Goal: Task Accomplishment & Management: Use online tool/utility

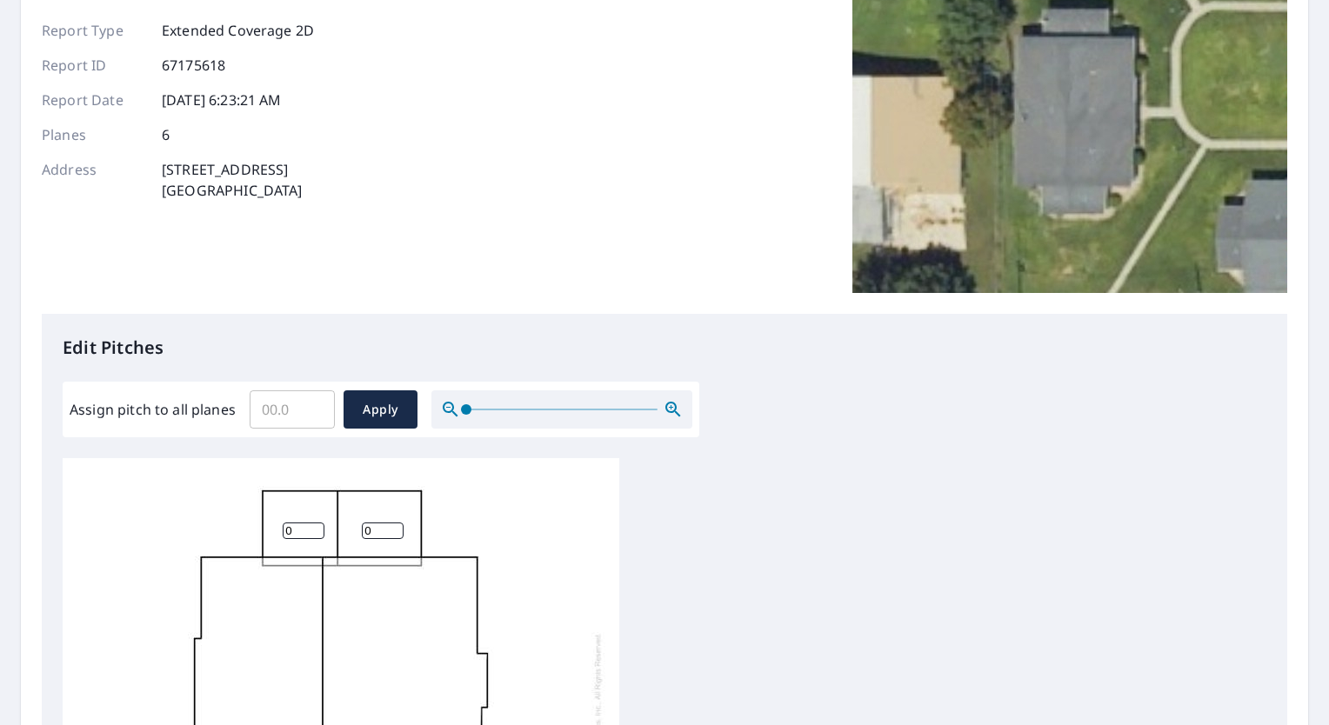
scroll to position [167, 0]
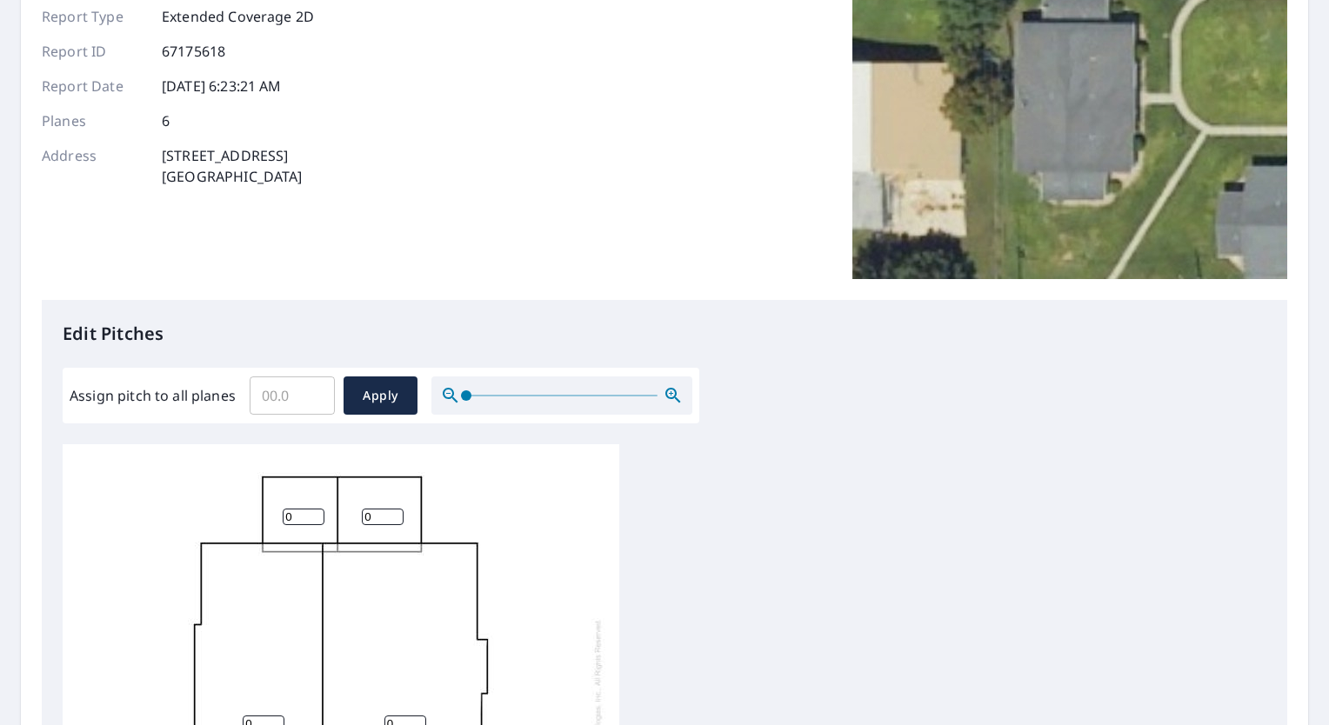
click at [266, 395] on input "Assign pitch to all planes" at bounding box center [292, 395] width 85 height 49
click at [313, 401] on input "4.9" at bounding box center [292, 395] width 85 height 49
type input "5"
click at [315, 389] on input "5" at bounding box center [292, 395] width 85 height 49
click at [306, 518] on input "0" at bounding box center [304, 517] width 42 height 17
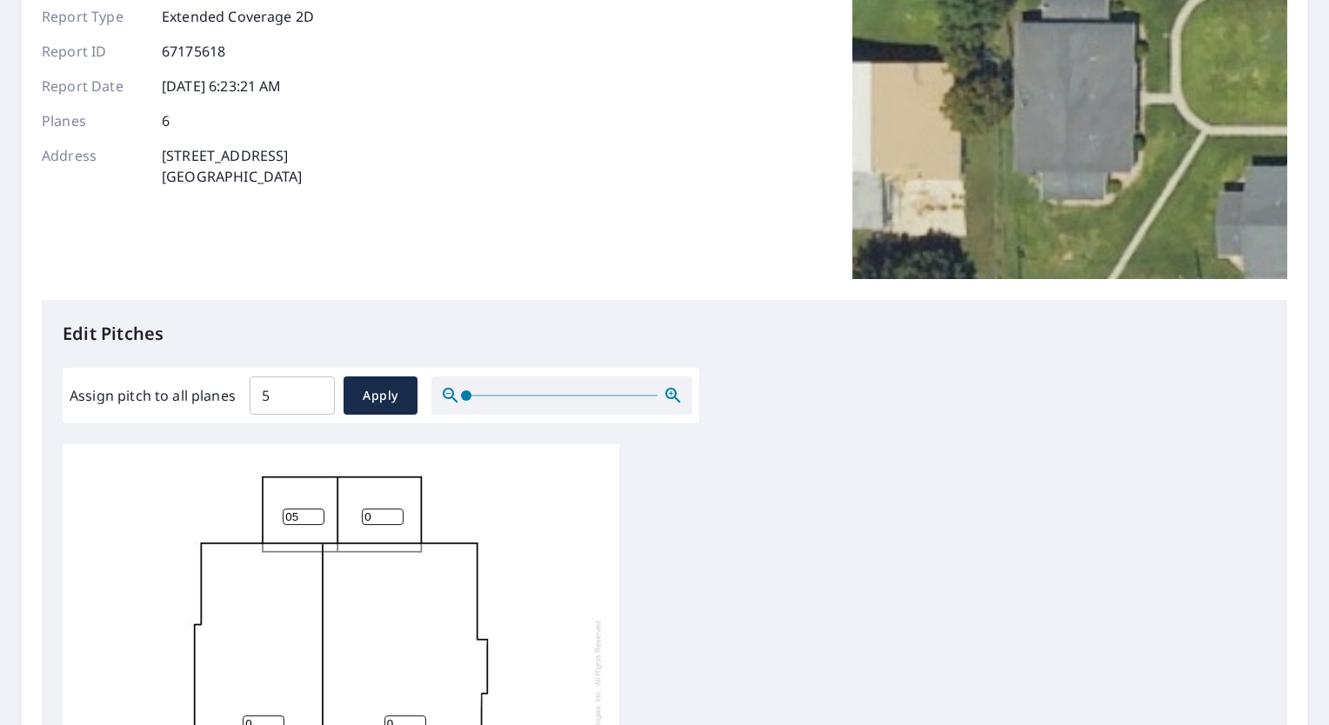
type input "05"
click at [376, 515] on input "0" at bounding box center [383, 517] width 42 height 17
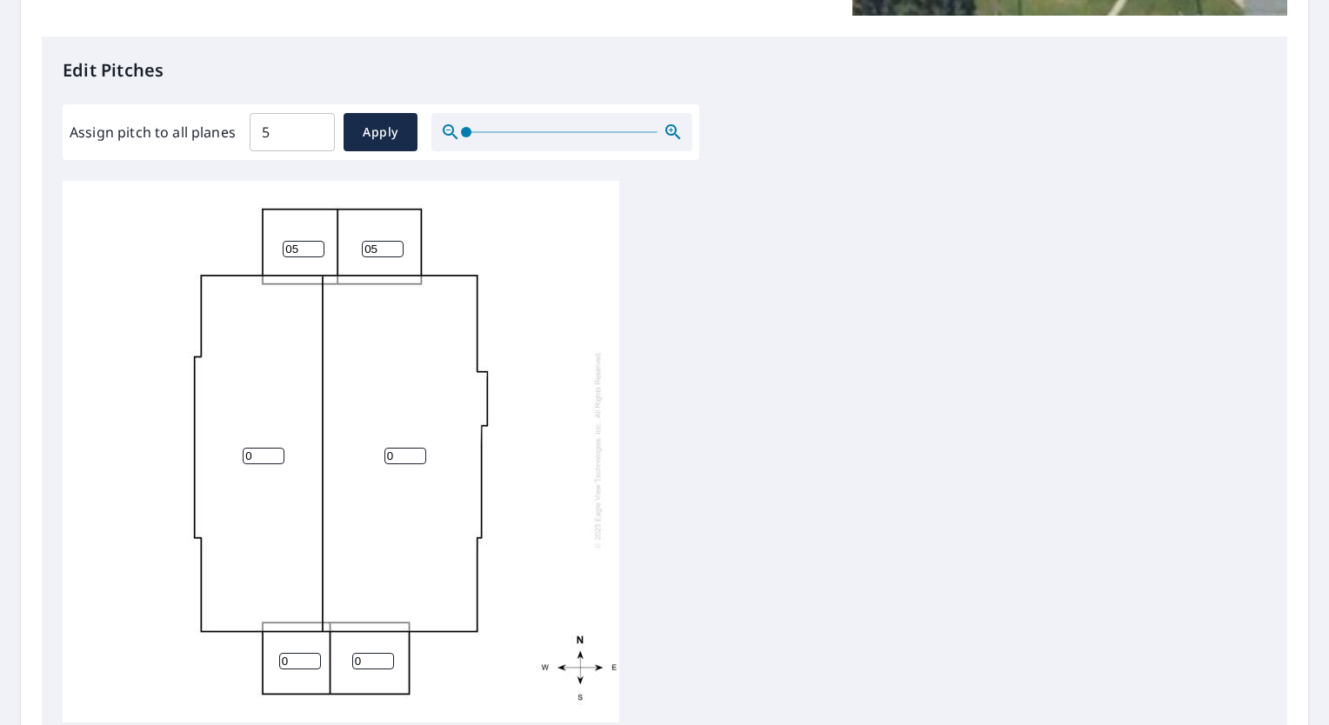
scroll to position [437, 0]
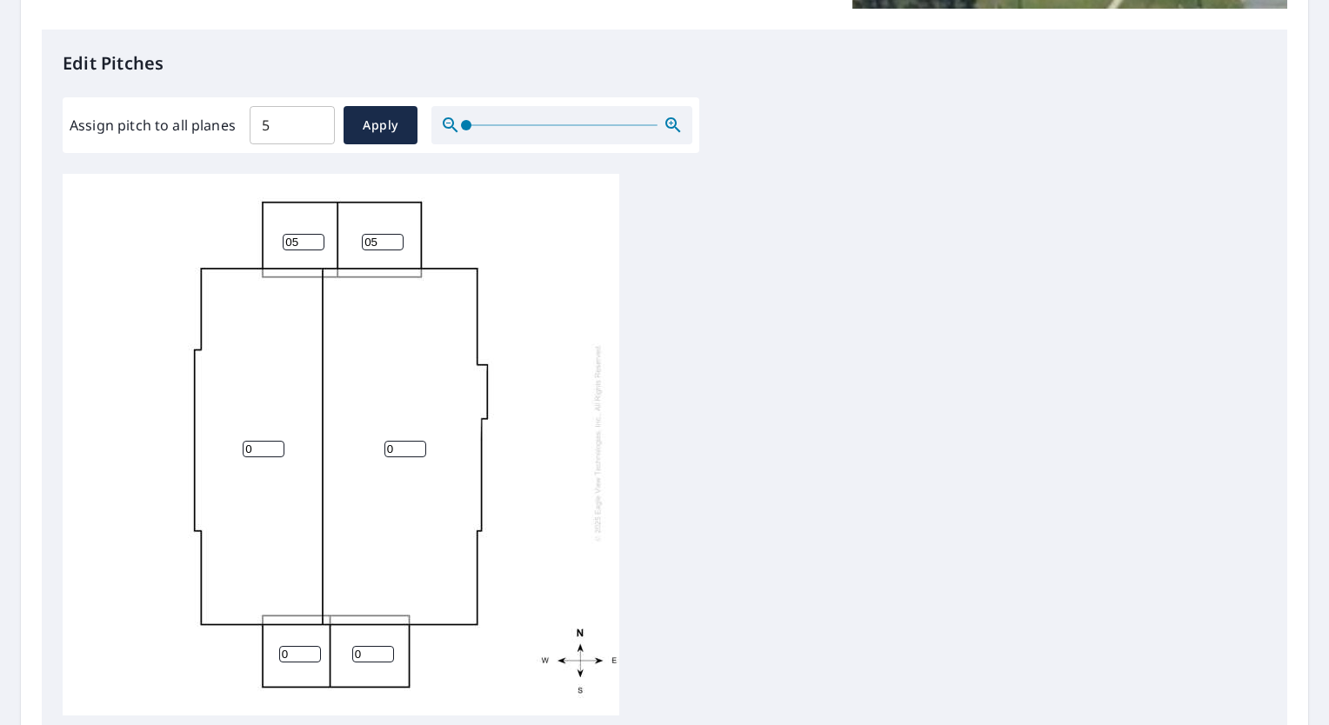
type input "05"
click at [257, 441] on input "0" at bounding box center [264, 449] width 42 height 17
type input "05"
click at [404, 441] on input "0" at bounding box center [405, 449] width 42 height 17
type input "05"
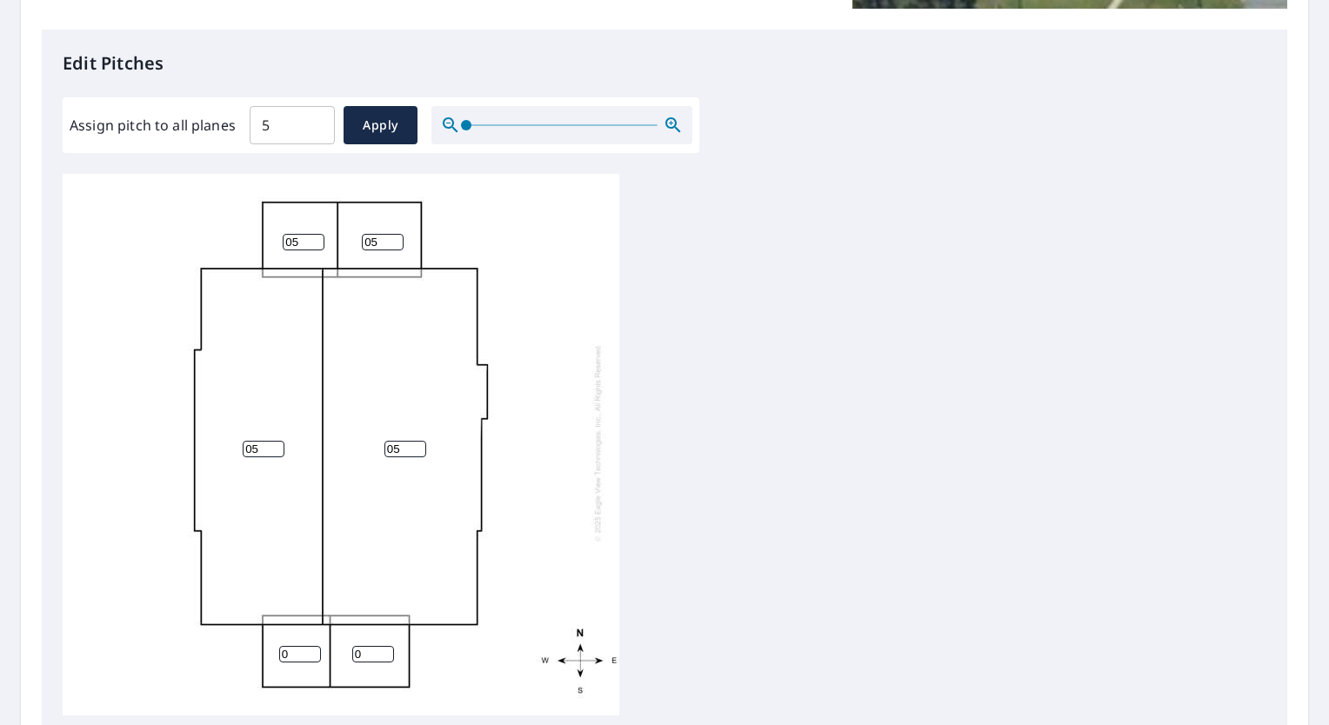
click at [300, 646] on input "0" at bounding box center [300, 654] width 42 height 17
type input "05"
click at [368, 646] on input "0" at bounding box center [373, 654] width 42 height 17
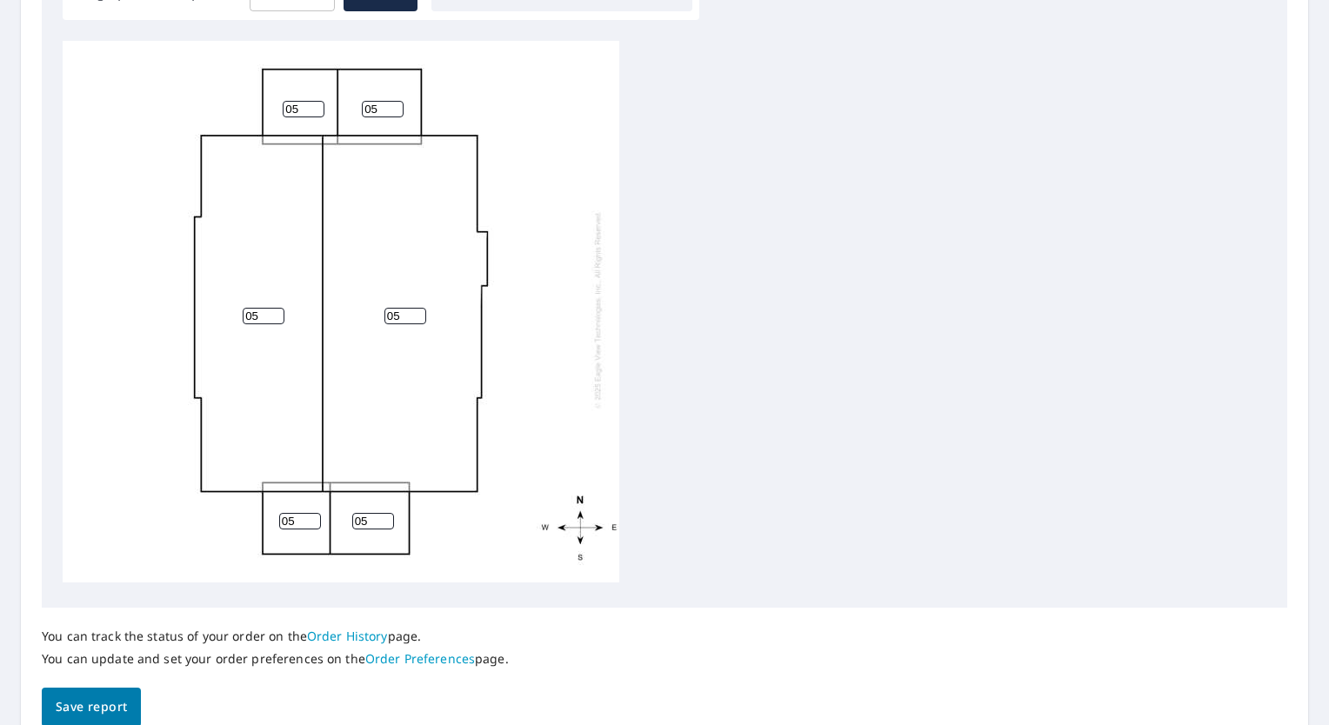
scroll to position [651, 0]
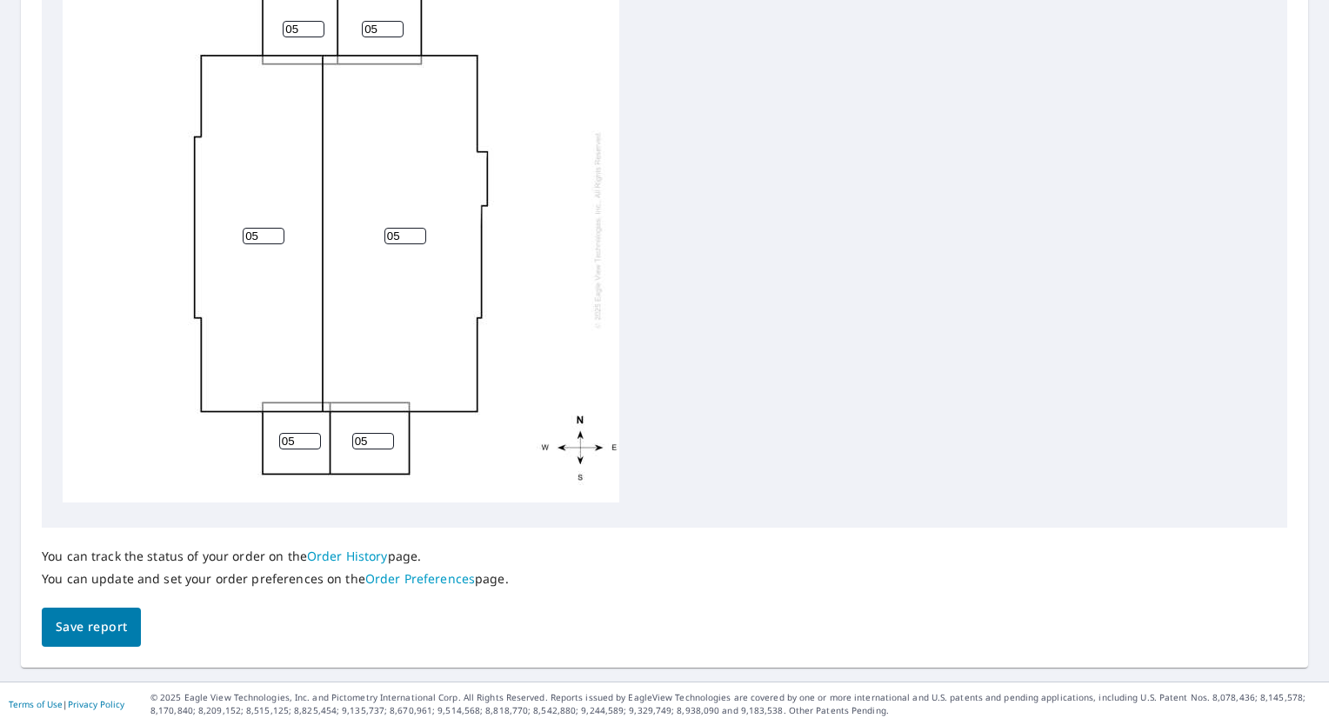
type input "05"
click at [91, 628] on span "Save report" at bounding box center [91, 628] width 71 height 22
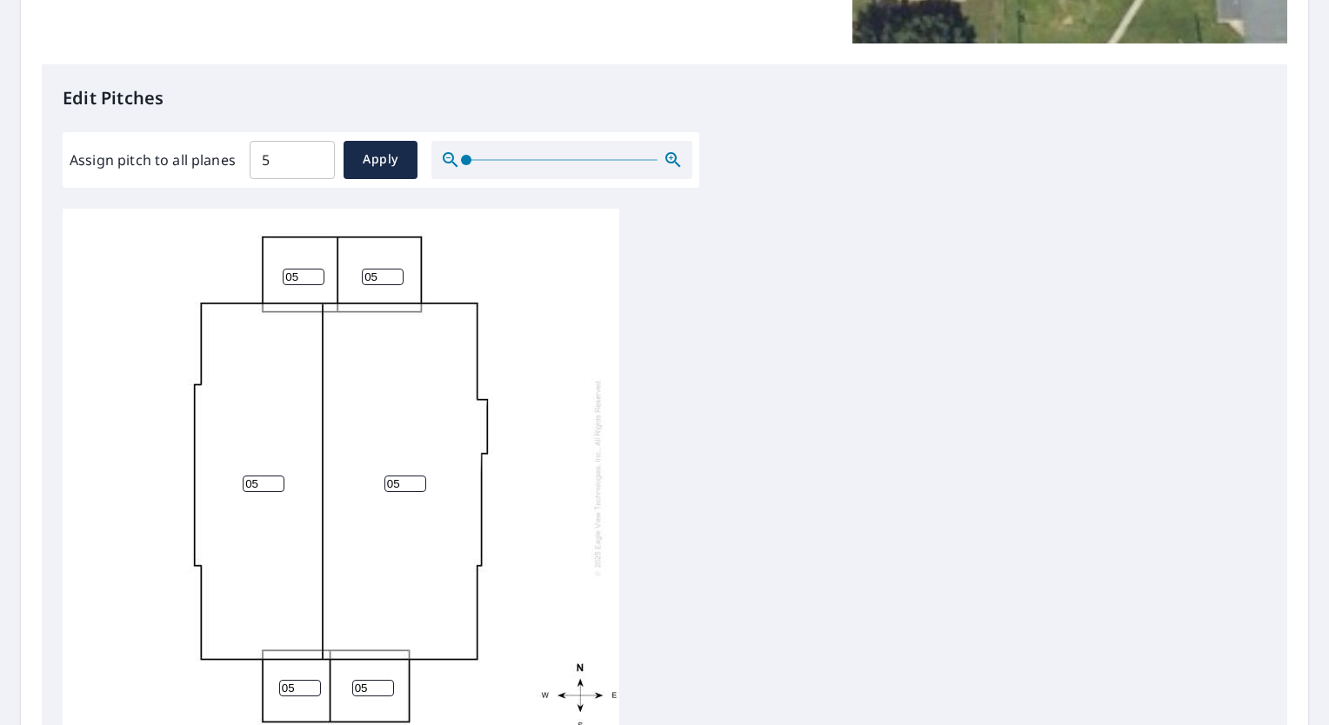
click at [91, 628] on div "Report Details View and edit your report information below. Report Type Extende…" at bounding box center [664, 295] width 1287 height 1241
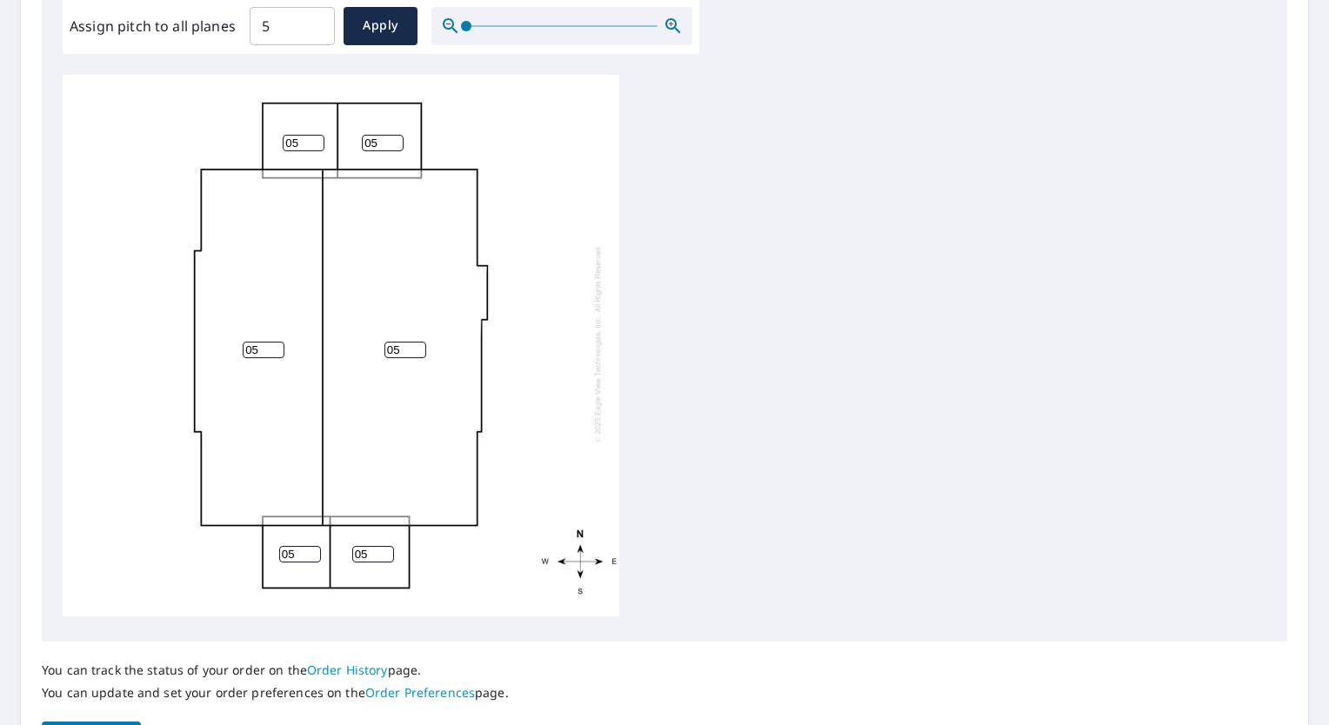
scroll to position [713, 0]
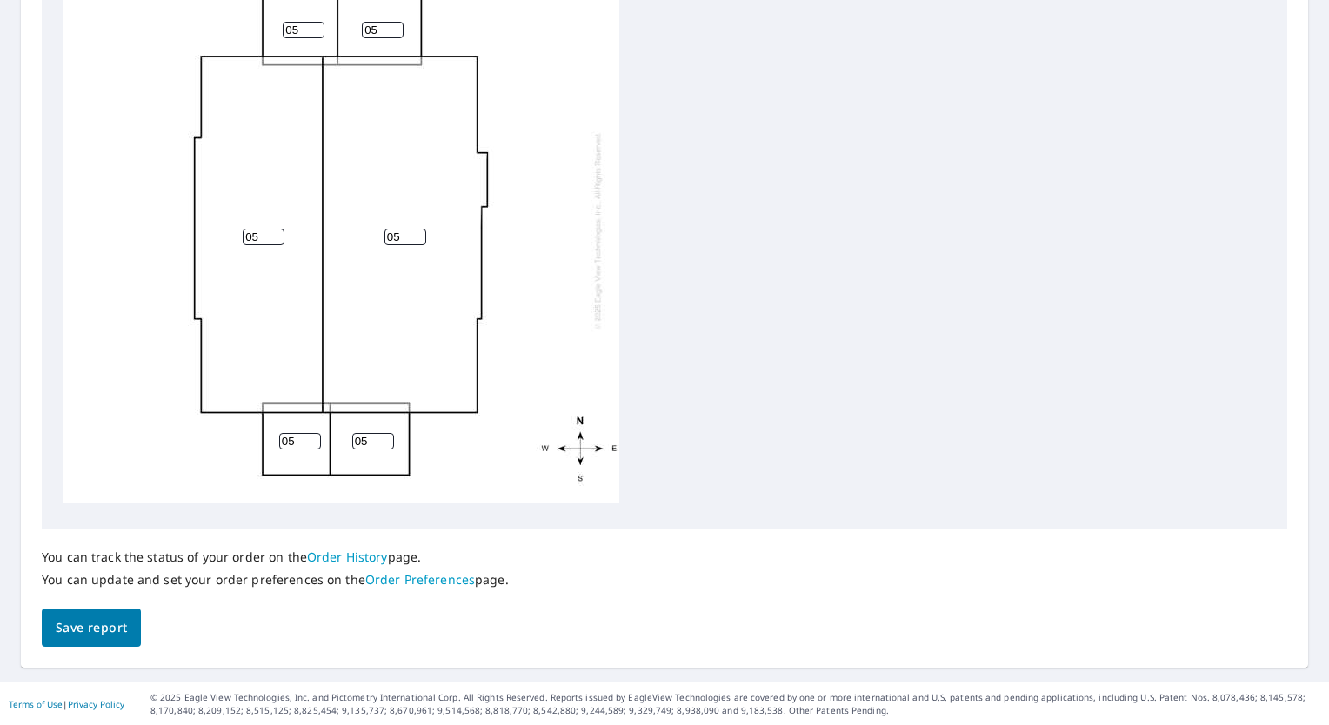
click at [122, 630] on span "Save report" at bounding box center [91, 629] width 71 height 22
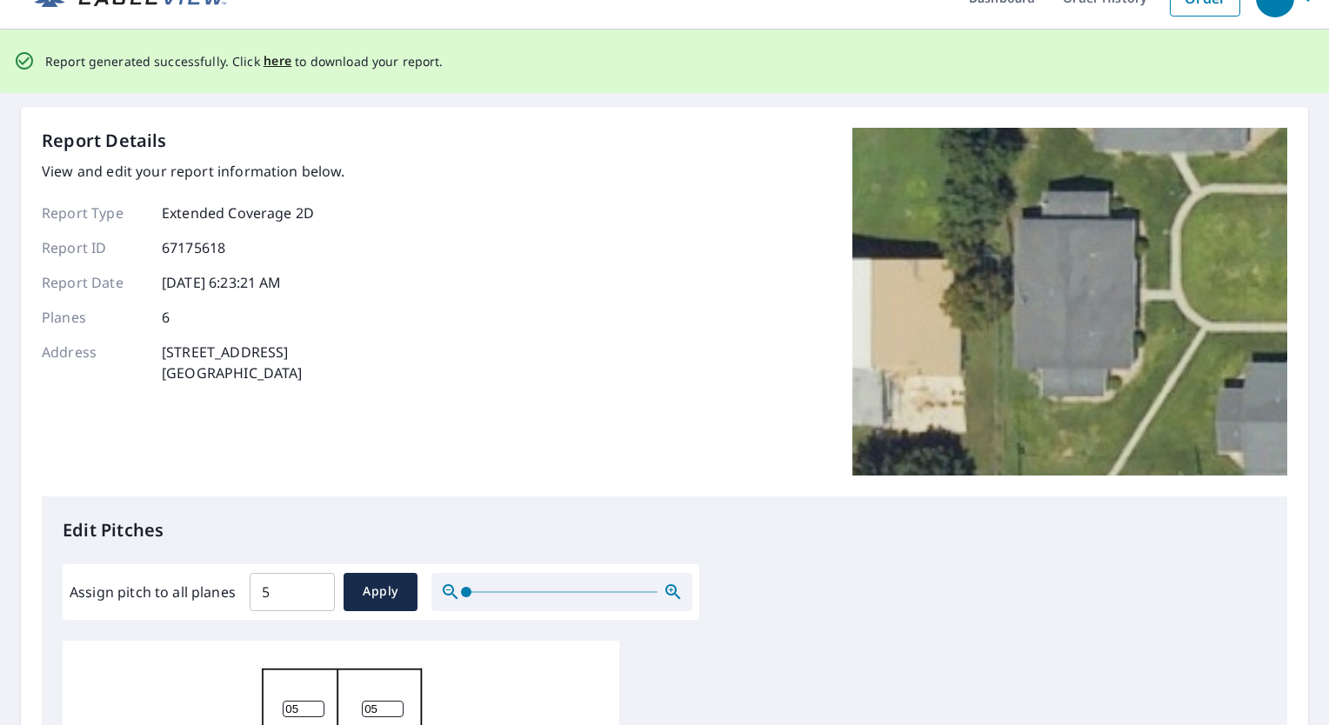
scroll to position [0, 0]
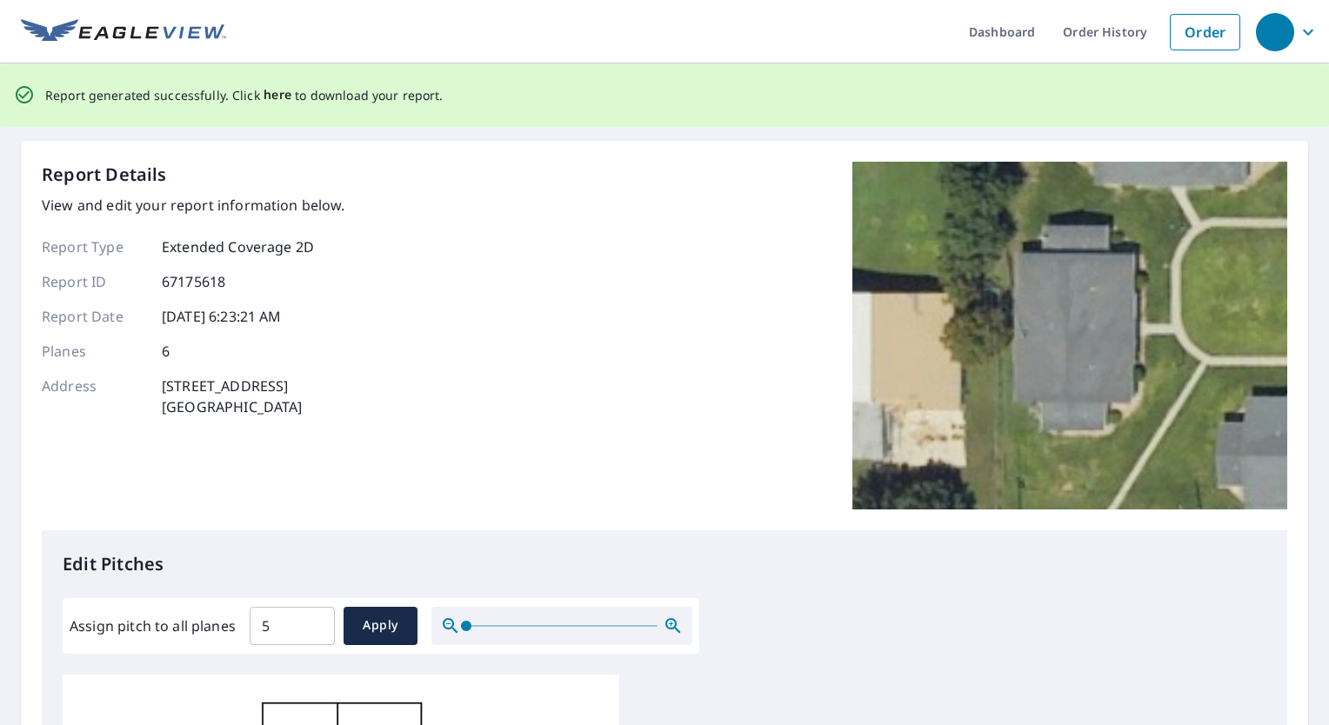
click at [265, 92] on span "here" at bounding box center [278, 95] width 29 height 22
